Goal: Task Accomplishment & Management: Complete application form

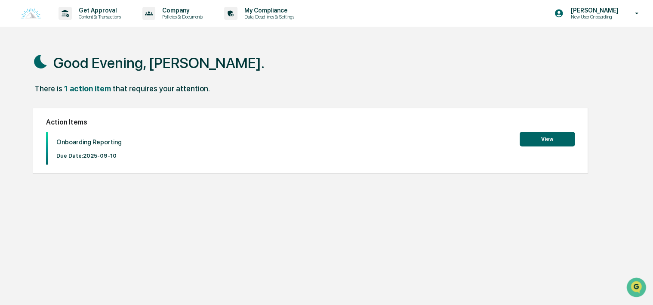
click at [545, 135] on button "View" at bounding box center [547, 139] width 55 height 15
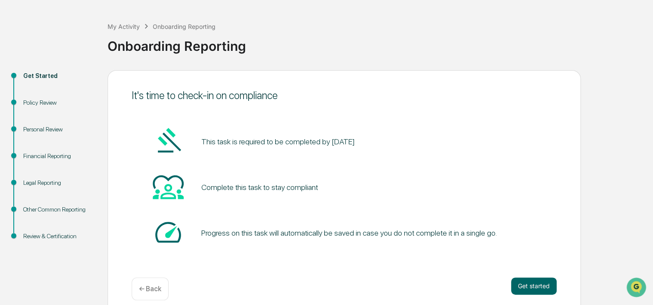
scroll to position [41, 0]
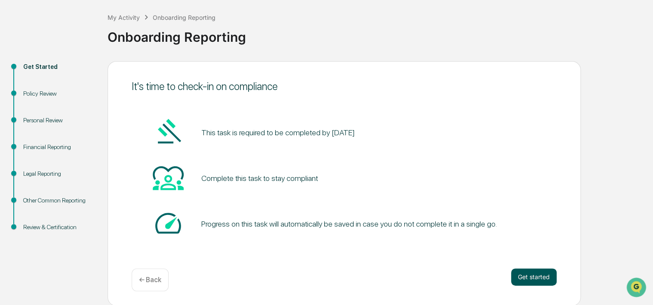
click at [523, 275] on button "Get started" at bounding box center [534, 276] width 46 height 17
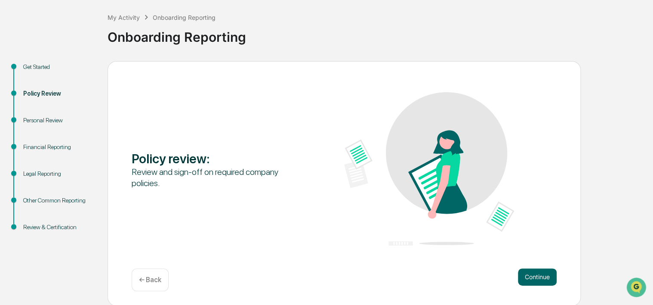
click at [523, 275] on button "Continue" at bounding box center [537, 276] width 39 height 17
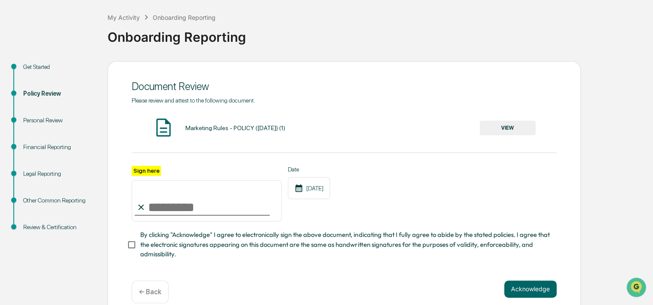
click at [191, 204] on input "Sign here" at bounding box center [207, 200] width 150 height 41
click at [181, 207] on input "Sign here" at bounding box center [207, 200] width 150 height 41
type input "**********"
click at [511, 291] on button "Acknowledge" at bounding box center [530, 288] width 53 height 17
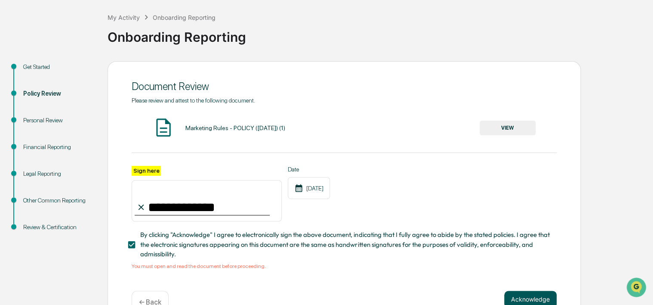
click at [511, 291] on div "**********" at bounding box center [344, 194] width 473 height 267
click at [478, 137] on div "Marketing Rules - POLICY ([DATE]) (1) VIEW" at bounding box center [344, 128] width 425 height 23
click at [500, 131] on button "VIEW" at bounding box center [508, 128] width 56 height 15
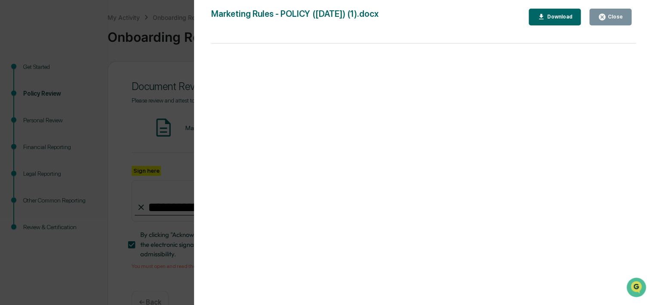
click at [619, 23] on button "Close" at bounding box center [611, 17] width 42 height 17
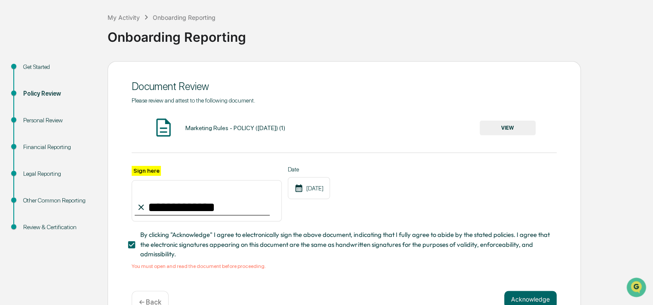
drag, startPoint x: 656, startPoint y: 103, endPoint x: 472, endPoint y: 276, distance: 253.0
click at [472, 276] on div "**********" at bounding box center [344, 189] width 425 height 185
click at [524, 302] on button "Acknowledge" at bounding box center [530, 298] width 53 height 17
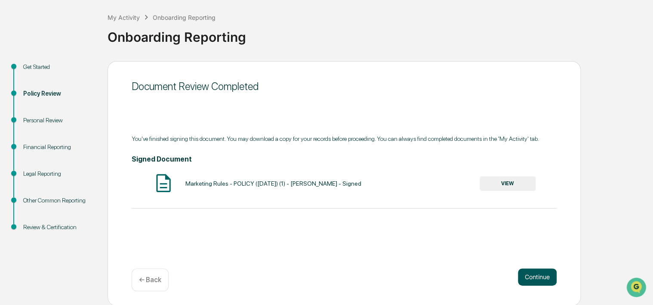
click at [531, 272] on button "Continue" at bounding box center [537, 276] width 39 height 17
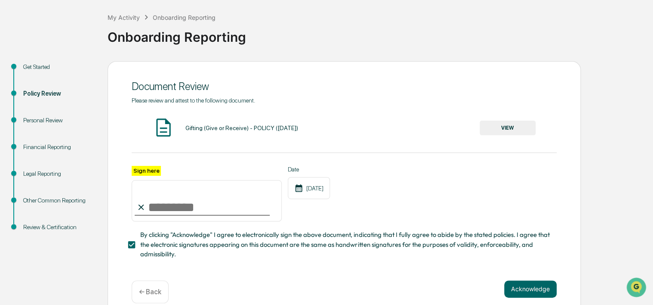
click at [510, 127] on button "VIEW" at bounding box center [508, 128] width 56 height 15
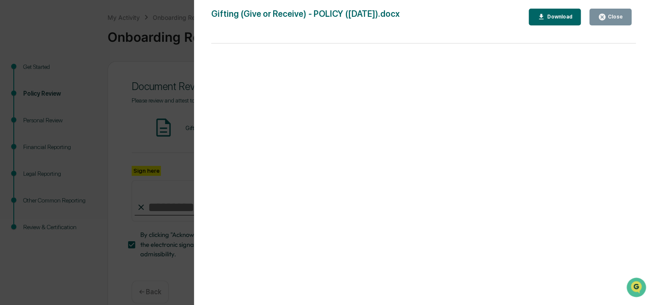
click at [615, 12] on button "Close" at bounding box center [611, 17] width 42 height 17
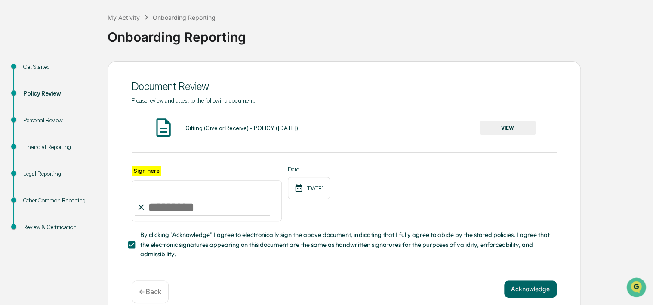
click at [179, 205] on input "Sign here" at bounding box center [207, 200] width 150 height 41
type input "**********"
click at [531, 291] on button "Acknowledge" at bounding box center [530, 288] width 53 height 17
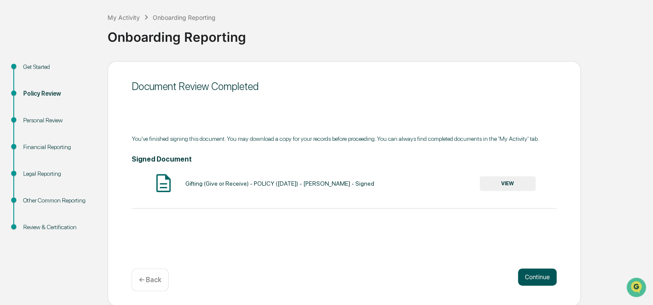
click at [540, 269] on button "Continue" at bounding box center [537, 276] width 39 height 17
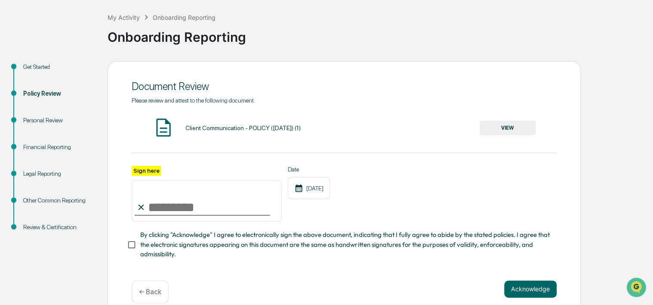
click at [527, 133] on button "VIEW" at bounding box center [508, 128] width 56 height 15
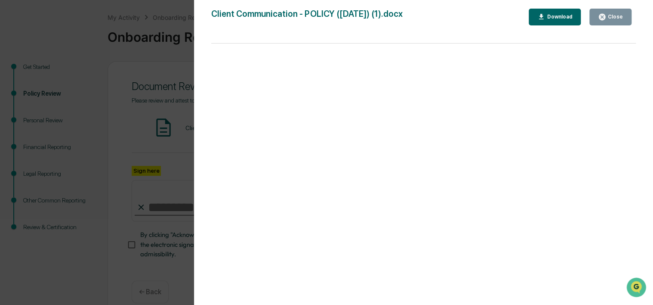
click at [603, 22] on button "Close" at bounding box center [611, 17] width 42 height 17
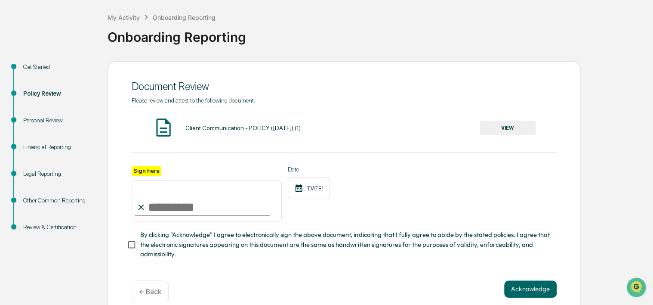
click at [206, 198] on input "Sign here" at bounding box center [207, 200] width 150 height 41
type input "**********"
click at [515, 291] on button "Acknowledge" at bounding box center [530, 288] width 53 height 17
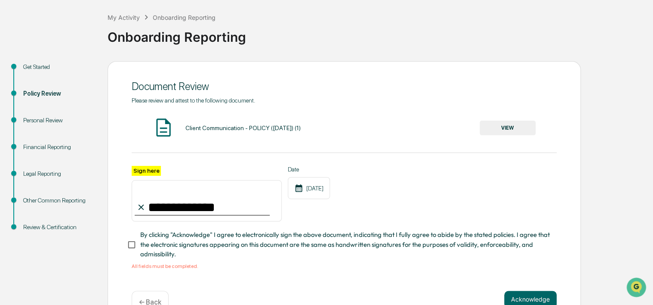
click at [164, 256] on span "By clicking "Acknowledge" I agree to electronically sign the above document, in…" at bounding box center [345, 244] width 410 height 29
click at [512, 300] on button "Acknowledge" at bounding box center [530, 298] width 53 height 17
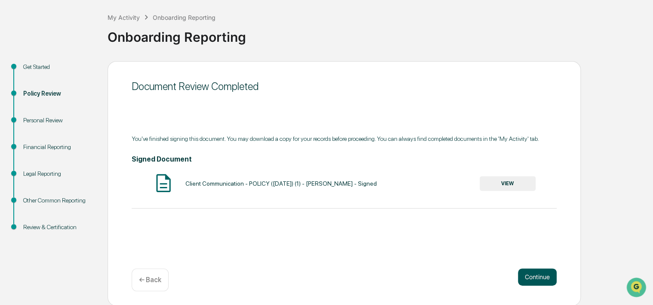
click at [512, 300] on div "Document Review Completed You've finished signing this document. You may downlo…" at bounding box center [344, 183] width 473 height 244
click at [548, 274] on button "Continue" at bounding box center [537, 276] width 39 height 17
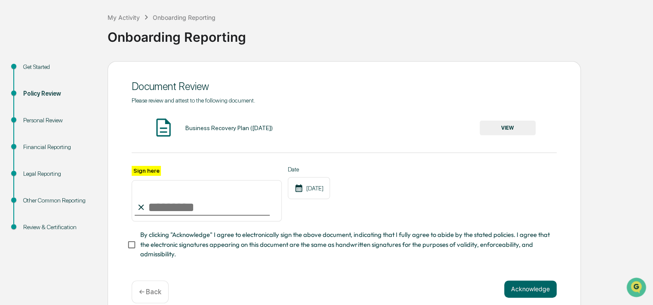
click at [528, 129] on button "VIEW" at bounding box center [508, 128] width 56 height 15
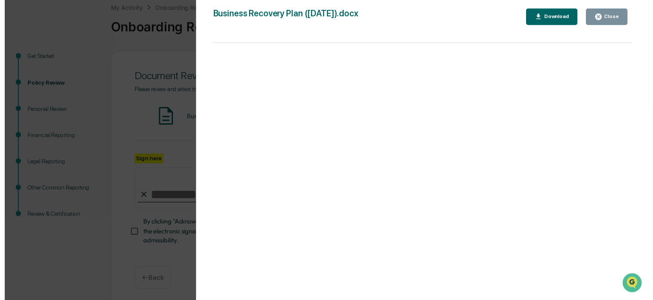
scroll to position [55, 0]
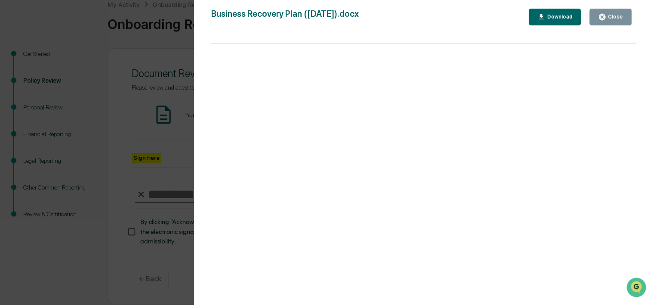
click at [601, 12] on button "Close" at bounding box center [611, 17] width 42 height 17
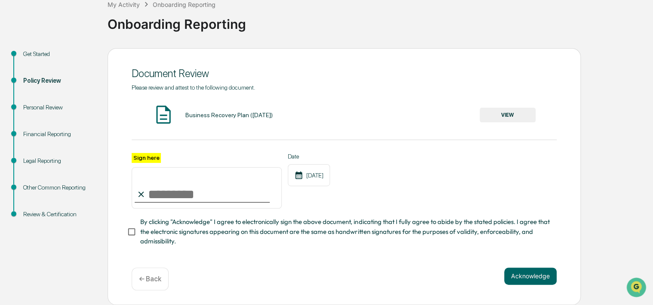
click at [186, 184] on input "Sign here" at bounding box center [207, 187] width 150 height 41
type input "**********"
click at [513, 280] on button "Acknowledge" at bounding box center [530, 275] width 53 height 17
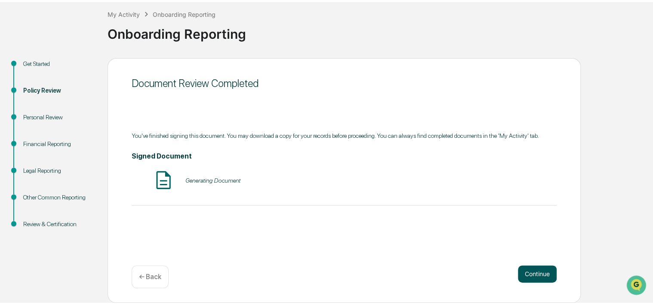
scroll to position [41, 0]
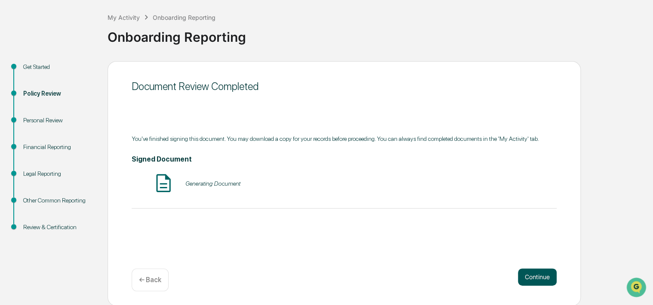
click at [513, 280] on div "Continue ← Back" at bounding box center [344, 279] width 425 height 23
click at [545, 277] on button "Continue" at bounding box center [537, 276] width 39 height 17
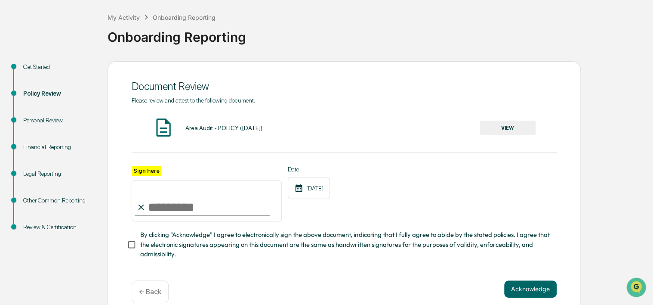
click at [516, 123] on button "VIEW" at bounding box center [508, 128] width 56 height 15
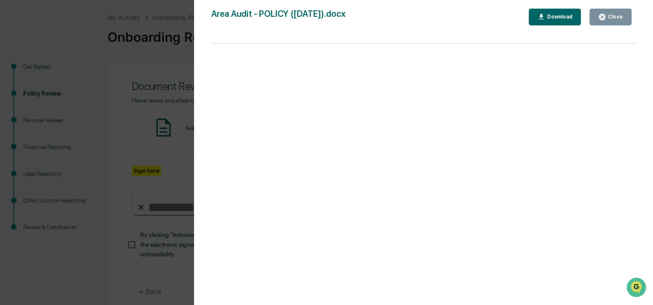
click at [612, 20] on div "Close" at bounding box center [610, 17] width 25 height 8
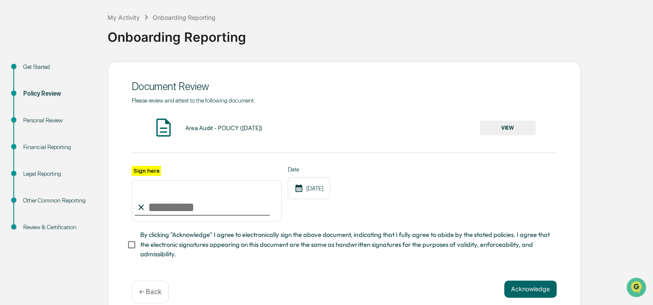
click at [197, 191] on input "Sign here" at bounding box center [207, 200] width 150 height 41
type input "**********"
click at [528, 287] on button "Acknowledge" at bounding box center [530, 288] width 53 height 17
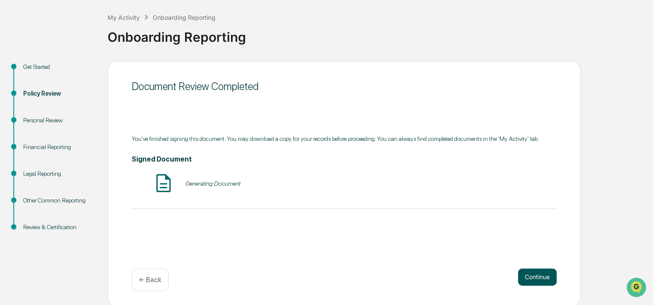
click at [528, 287] on div "Continue ← Back" at bounding box center [344, 279] width 425 height 23
click at [536, 279] on button "Continue" at bounding box center [537, 276] width 39 height 17
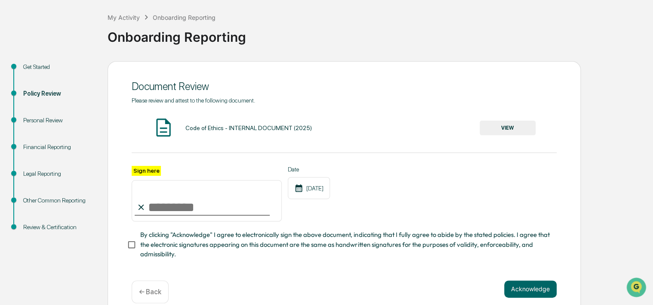
click at [519, 124] on button "VIEW" at bounding box center [508, 128] width 56 height 15
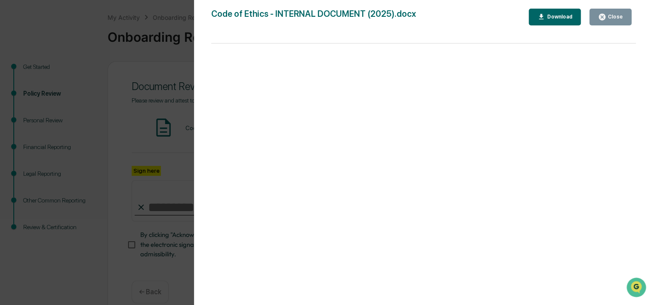
click at [599, 17] on icon "button" at bounding box center [602, 17] width 8 height 8
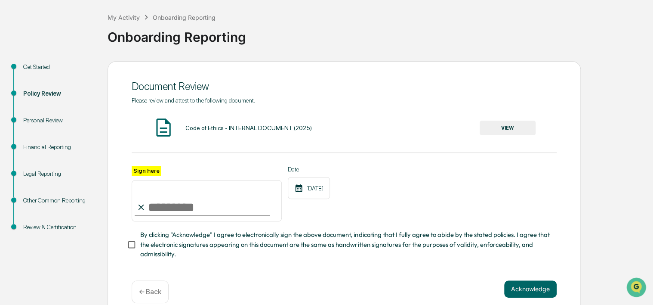
click at [179, 207] on input "Sign here" at bounding box center [207, 200] width 150 height 41
type input "**********"
click at [520, 290] on button "Acknowledge" at bounding box center [530, 288] width 53 height 17
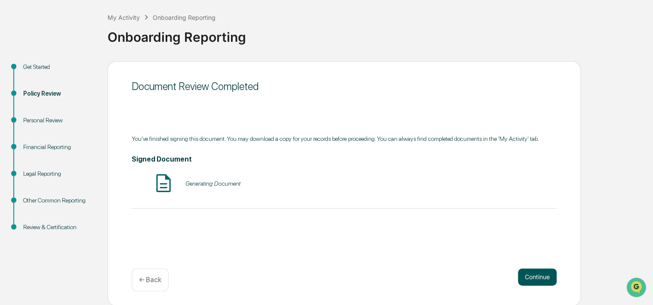
click at [544, 268] on button "Continue" at bounding box center [537, 276] width 39 height 17
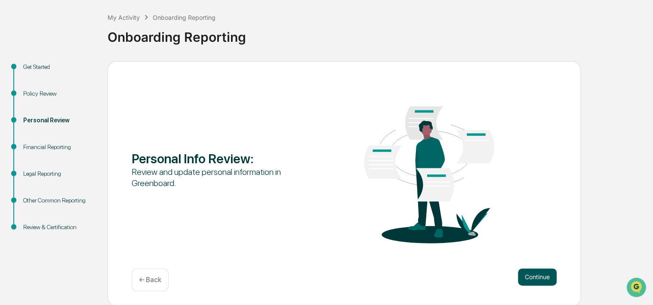
click at [548, 272] on button "Continue" at bounding box center [537, 276] width 39 height 17
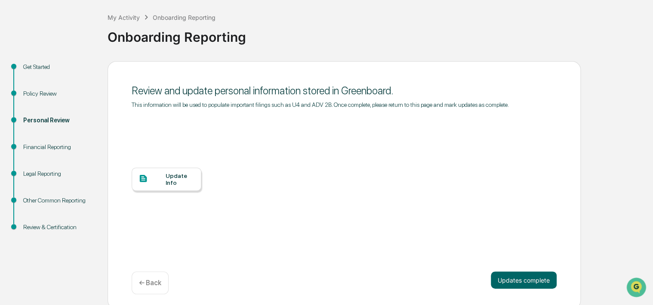
click at [162, 178] on div at bounding box center [152, 178] width 27 height 11
click at [51, 145] on div "Financial Reporting" at bounding box center [58, 146] width 71 height 9
click at [532, 273] on button "Updates complete" at bounding box center [524, 279] width 66 height 17
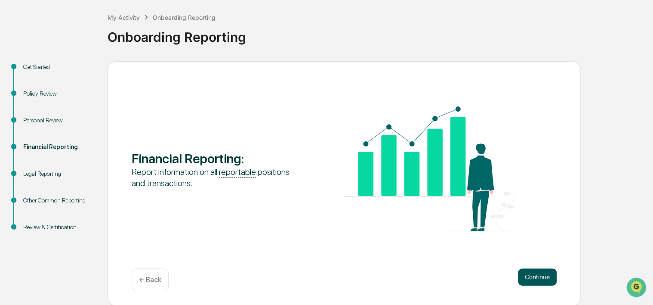
click at [541, 275] on button "Continue" at bounding box center [537, 276] width 39 height 17
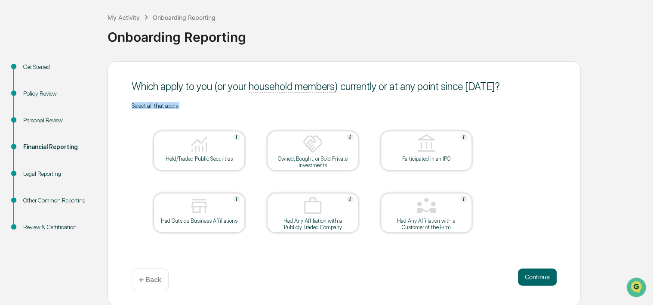
drag, startPoint x: 649, startPoint y: 93, endPoint x: 649, endPoint y: 104, distance: 10.3
click at [649, 104] on div "My Activity Onboarding Reporting Onboarding Reporting Get Started Policy Review…" at bounding box center [326, 153] width 653 height 306
click at [244, 151] on div "Held/Traded Public Securities" at bounding box center [199, 151] width 91 height 40
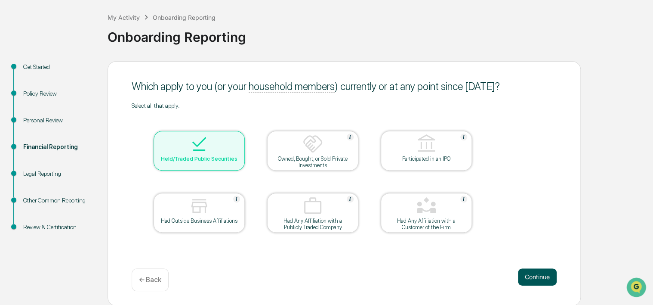
click at [540, 277] on button "Continue" at bounding box center [537, 276] width 39 height 17
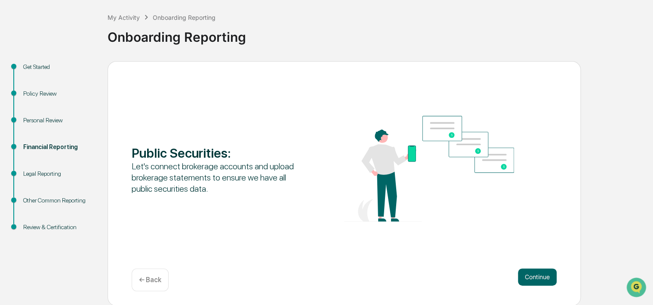
click at [540, 277] on button "Continue" at bounding box center [537, 276] width 39 height 17
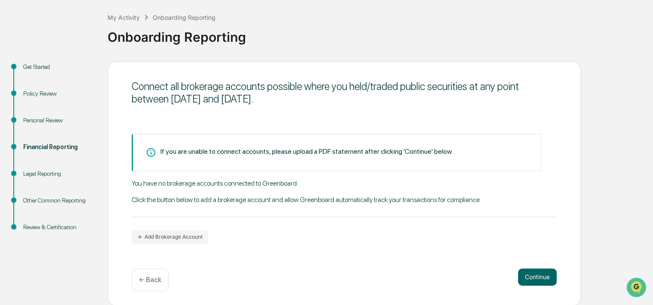
click at [540, 277] on button "Continue" at bounding box center [537, 276] width 39 height 17
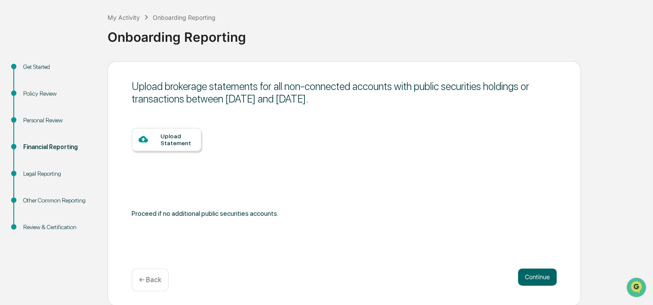
click at [540, 277] on button "Continue" at bounding box center [537, 276] width 39 height 17
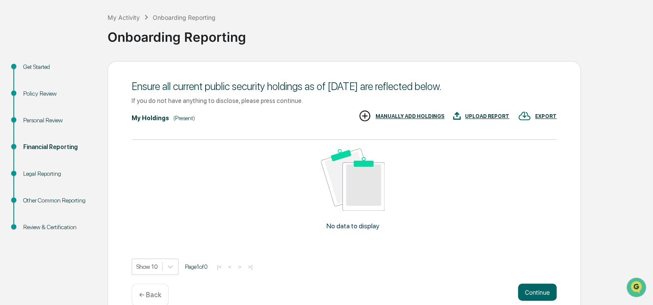
click at [540, 277] on div "Ensure all current public security holdings as of [DATE] are reflected below. I…" at bounding box center [344, 191] width 473 height 260
click at [535, 289] on button "Continue" at bounding box center [537, 291] width 39 height 17
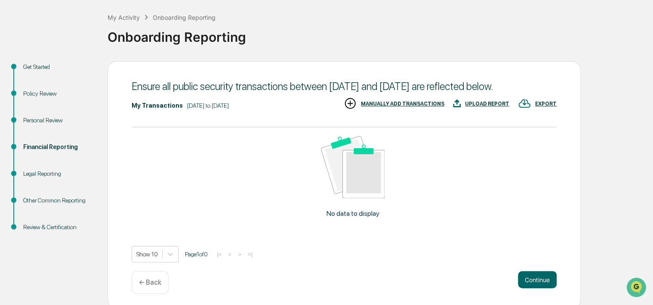
click at [535, 289] on div "Continue ← Back" at bounding box center [344, 282] width 425 height 23
click at [535, 277] on button "Continue" at bounding box center [537, 279] width 39 height 17
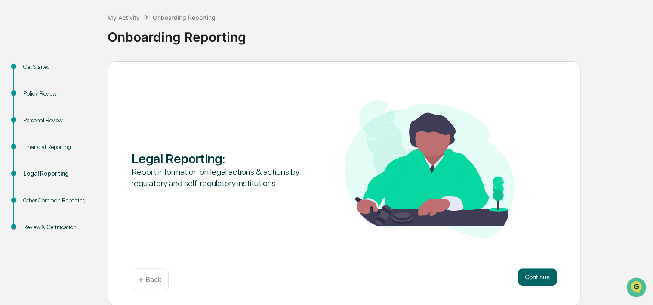
click at [535, 277] on button "Continue" at bounding box center [537, 276] width 39 height 17
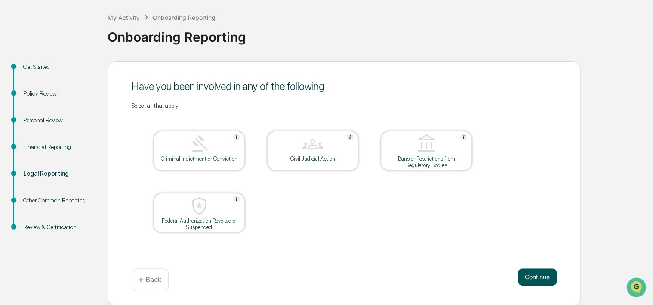
click at [537, 274] on button "Continue" at bounding box center [537, 276] width 39 height 17
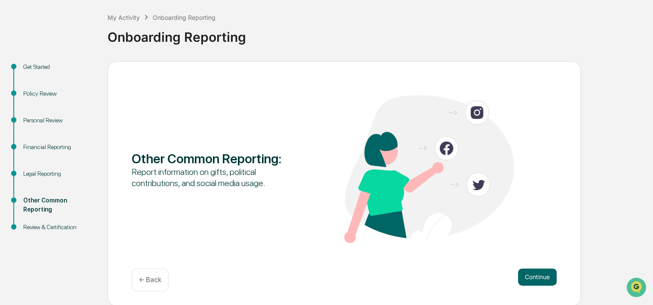
click at [537, 274] on button "Continue" at bounding box center [537, 276] width 39 height 17
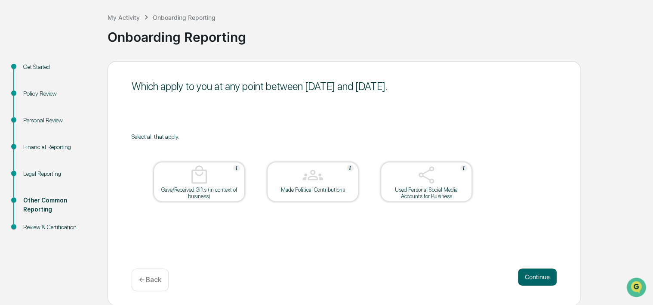
click at [513, 164] on div "Select all that apply. Gave/Received Gifts (in context of business) Made Politi…" at bounding box center [344, 178] width 425 height 90
click at [535, 273] on button "Continue" at bounding box center [537, 276] width 39 height 17
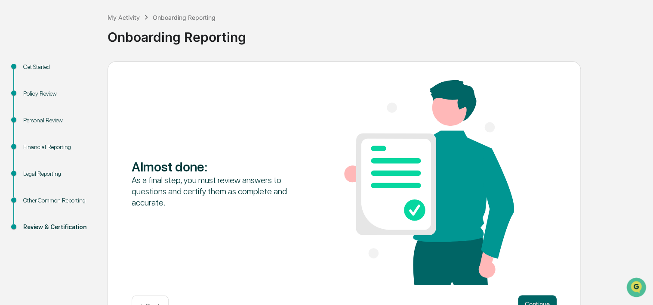
scroll to position [69, 0]
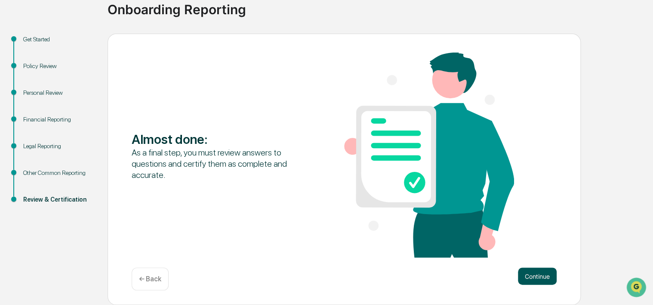
click at [548, 272] on button "Continue" at bounding box center [537, 275] width 39 height 17
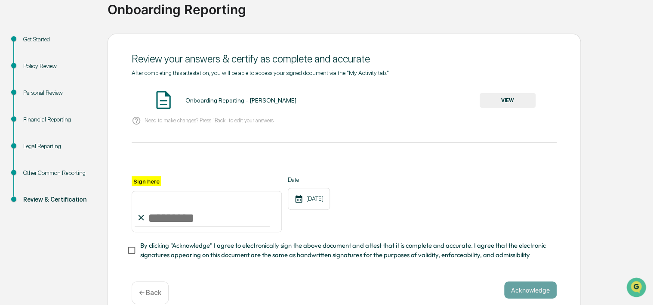
click at [193, 212] on input "Sign here" at bounding box center [207, 211] width 150 height 41
type input "**********"
click at [535, 294] on button "Acknowledge" at bounding box center [530, 289] width 53 height 17
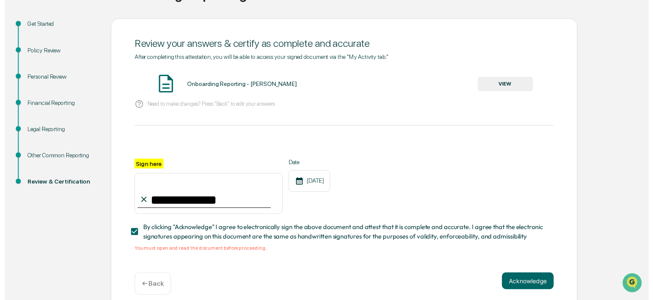
scroll to position [85, 0]
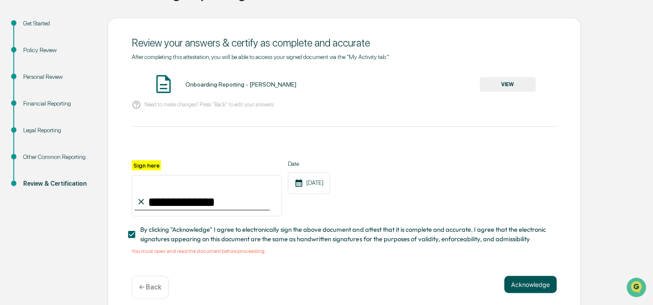
click at [520, 284] on button "Acknowledge" at bounding box center [530, 283] width 53 height 17
click at [502, 83] on button "VIEW" at bounding box center [508, 84] width 56 height 15
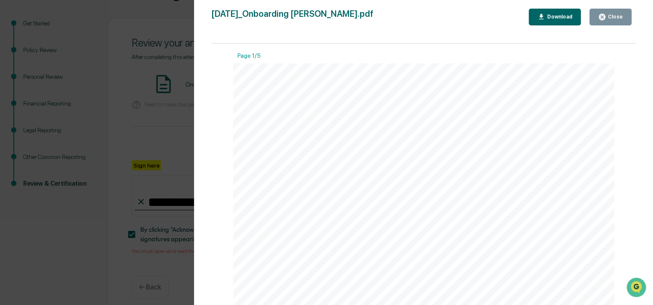
click at [615, 19] on div "Close" at bounding box center [614, 17] width 17 height 6
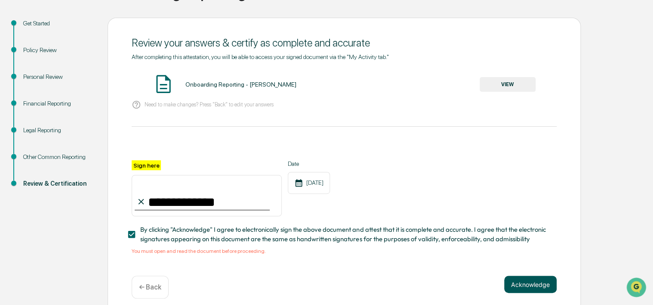
click at [526, 284] on button "Acknowledge" at bounding box center [530, 283] width 53 height 17
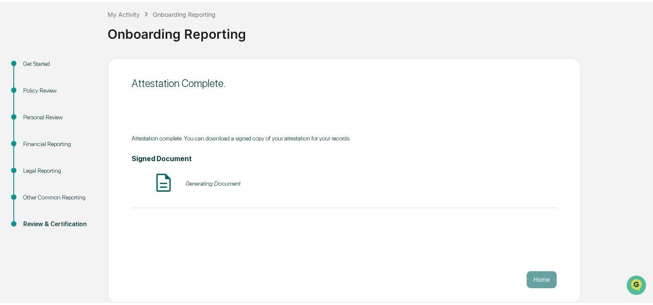
scroll to position [41, 0]
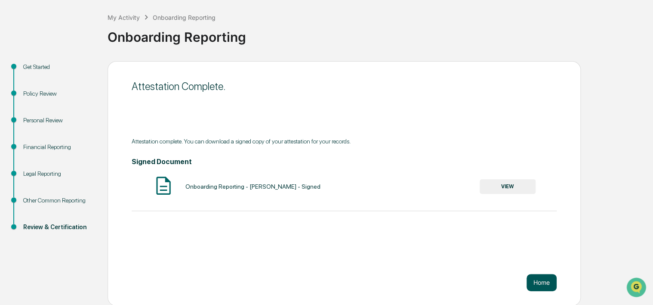
click at [535, 284] on button "Home" at bounding box center [542, 282] width 30 height 17
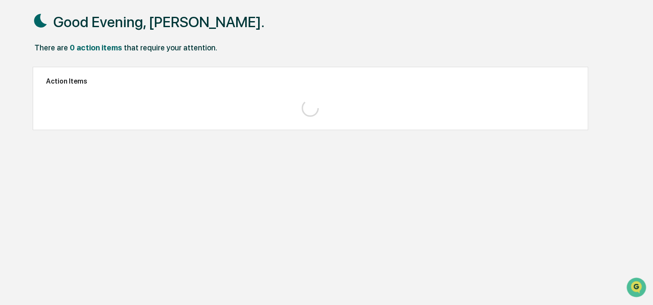
scroll to position [41, 0]
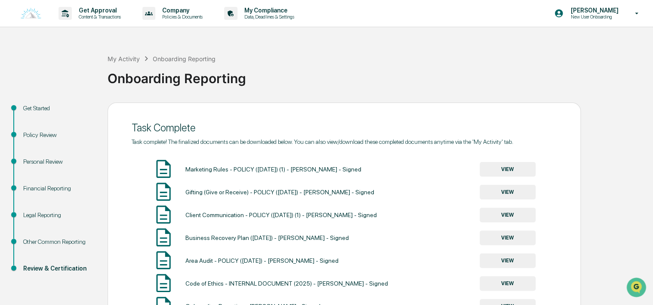
click at [542, 19] on div "Get Approval Content & Transactions Company Policies & Documents My Compliance …" at bounding box center [326, 13] width 653 height 27
click at [588, 9] on p "[PERSON_NAME]" at bounding box center [593, 10] width 59 height 7
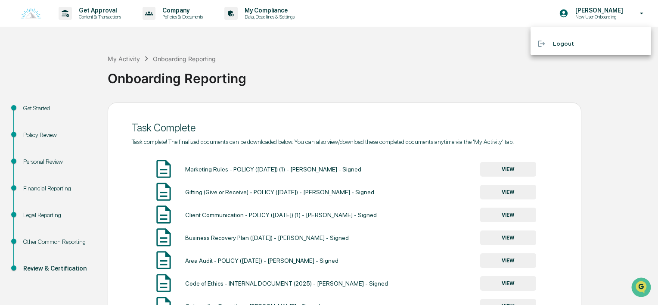
click at [40, 10] on div at bounding box center [329, 152] width 658 height 305
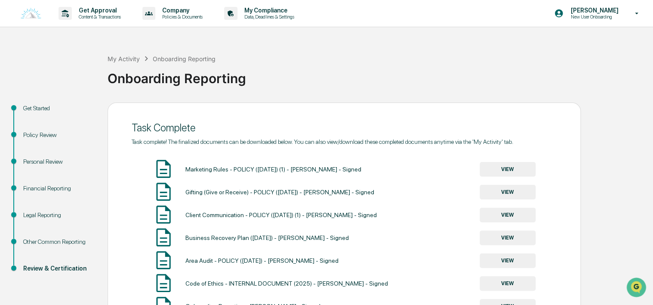
click at [29, 15] on img at bounding box center [31, 14] width 21 height 12
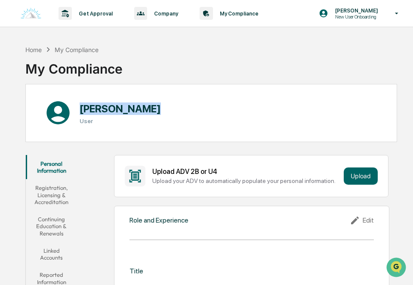
drag, startPoint x: 412, startPoint y: 79, endPoint x: 404, endPoint y: 109, distance: 31.1
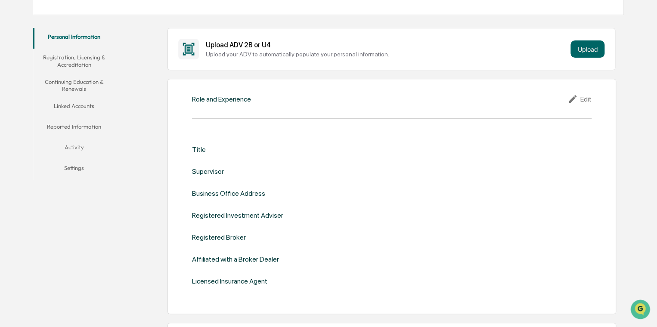
scroll to position [135, 0]
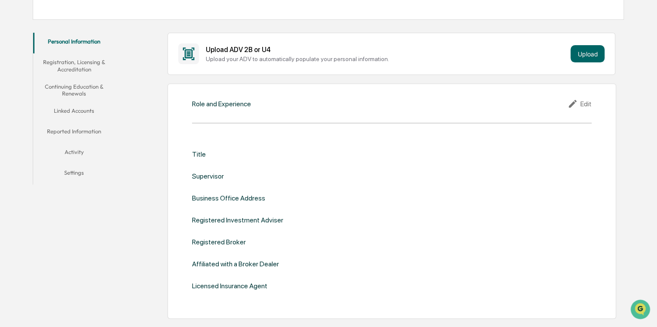
click at [340, 112] on div "Role and Experience Edit Title Supervisor Business Office Address Registered In…" at bounding box center [391, 200] width 449 height 235
click at [262, 126] on div "Role and Experience Edit Title Supervisor Business Office Address Registered In…" at bounding box center [391, 200] width 449 height 235
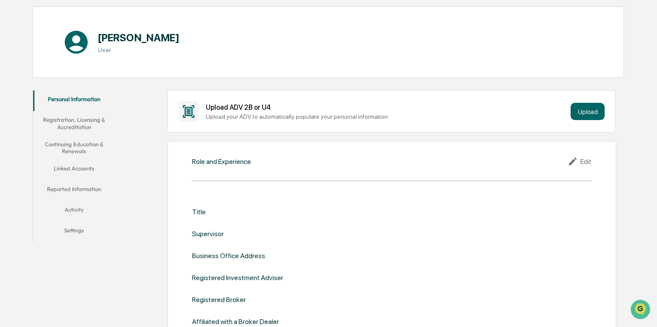
click at [98, 132] on button "Registration, Licensing & Accreditation" at bounding box center [74, 123] width 82 height 25
